Goal: Navigation & Orientation: Go to known website

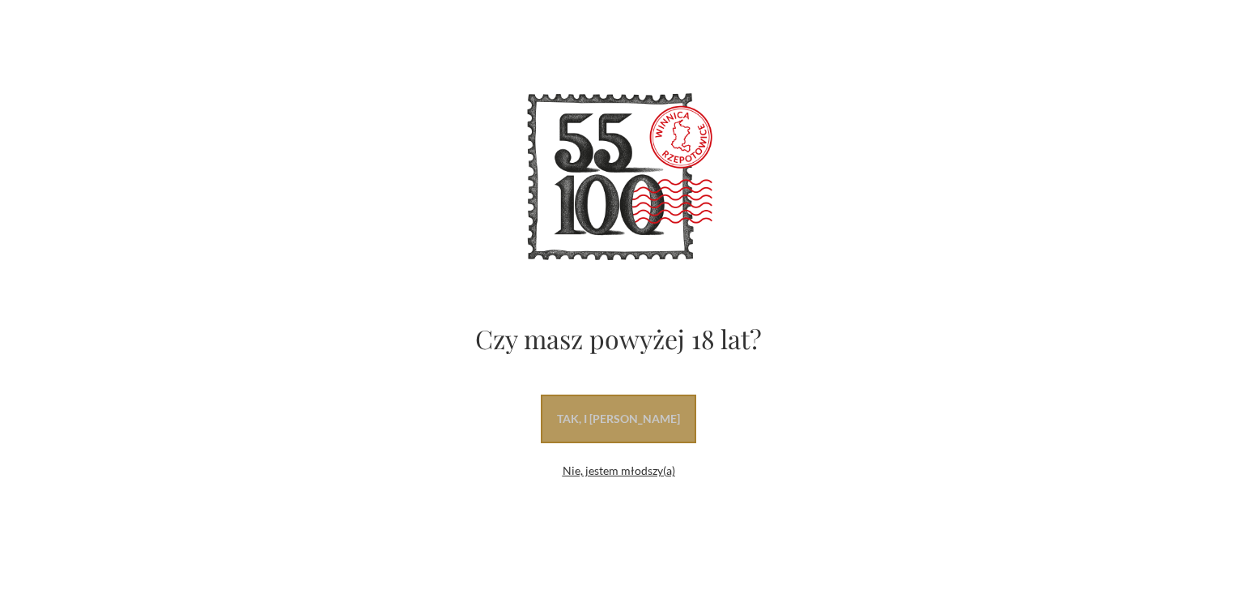
drag, startPoint x: 619, startPoint y: 418, endPoint x: 652, endPoint y: 304, distance: 118.9
click at [619, 418] on link "tak, i [PERSON_NAME]" at bounding box center [618, 418] width 155 height 49
